Goal: Task Accomplishment & Management: Manage account settings

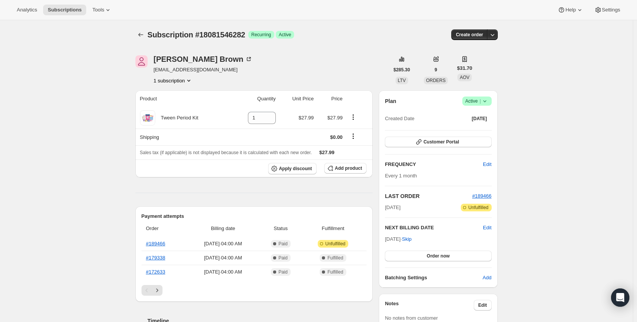
click at [489, 101] on icon at bounding box center [485, 101] width 8 height 8
click at [570, 121] on div "Subscription #18081546282. This page is ready Subscription #18081546282 Success…" at bounding box center [316, 314] width 633 height 588
click at [371, 34] on div "Subscription #18081546282 Success Recurring Success Active Create order" at bounding box center [317, 34] width 363 height 11
click at [412, 240] on span "Skip" at bounding box center [407, 240] width 10 height 8
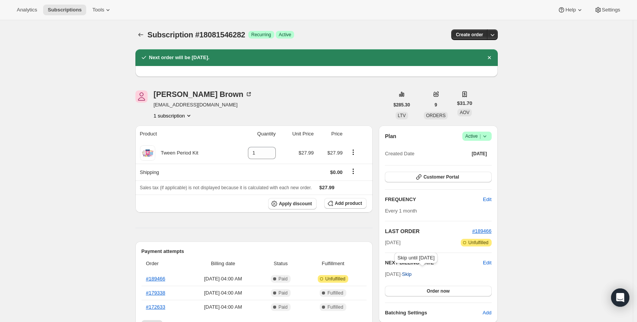
click at [412, 276] on span "Skip" at bounding box center [407, 275] width 10 height 8
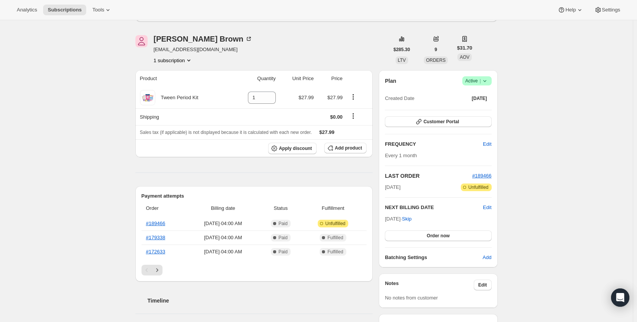
scroll to position [115, 0]
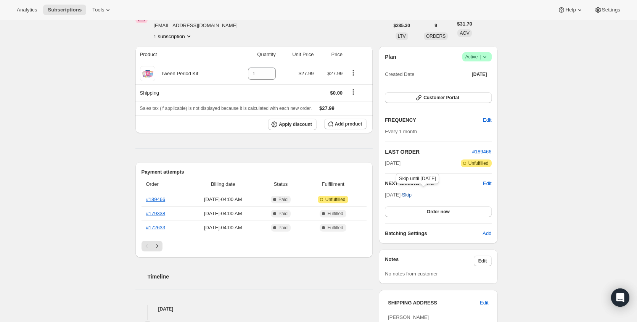
click at [416, 193] on button "Skip" at bounding box center [407, 195] width 19 height 12
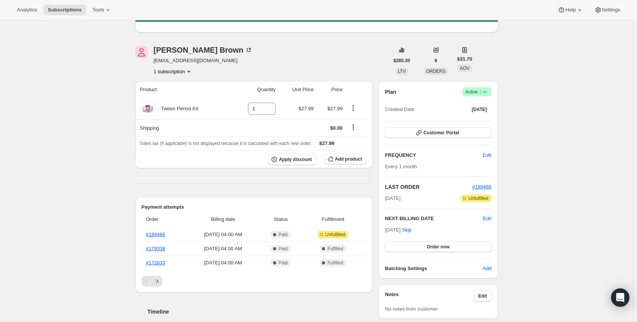
drag, startPoint x: 386, startPoint y: 217, endPoint x: 414, endPoint y: 230, distance: 30.7
click at [414, 230] on div "Plan Success Active | Created Date [DATE] Customer Portal FREQUENCY Edit Every …" at bounding box center [438, 179] width 119 height 197
drag, startPoint x: 382, startPoint y: 211, endPoint x: 388, endPoint y: 220, distance: 10.9
click at [389, 220] on h2 "NEXT BILLING DATE" at bounding box center [434, 219] width 98 height 8
drag, startPoint x: 387, startPoint y: 218, endPoint x: 414, endPoint y: 230, distance: 29.2
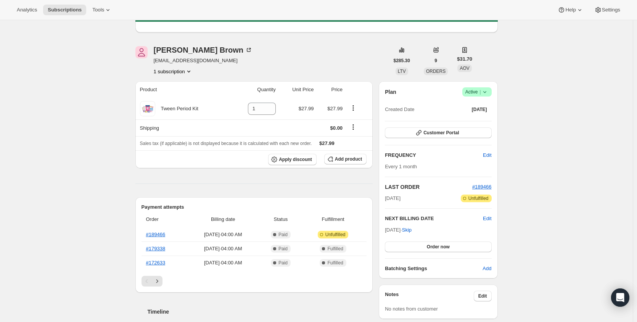
click at [414, 230] on div "NEXT BILLING DATE Edit [DATE] · Skip Order now" at bounding box center [438, 233] width 106 height 37
copy div "NEXT BILLING DATE Edit [DATE]"
